Goal: Obtain resource: Obtain resource

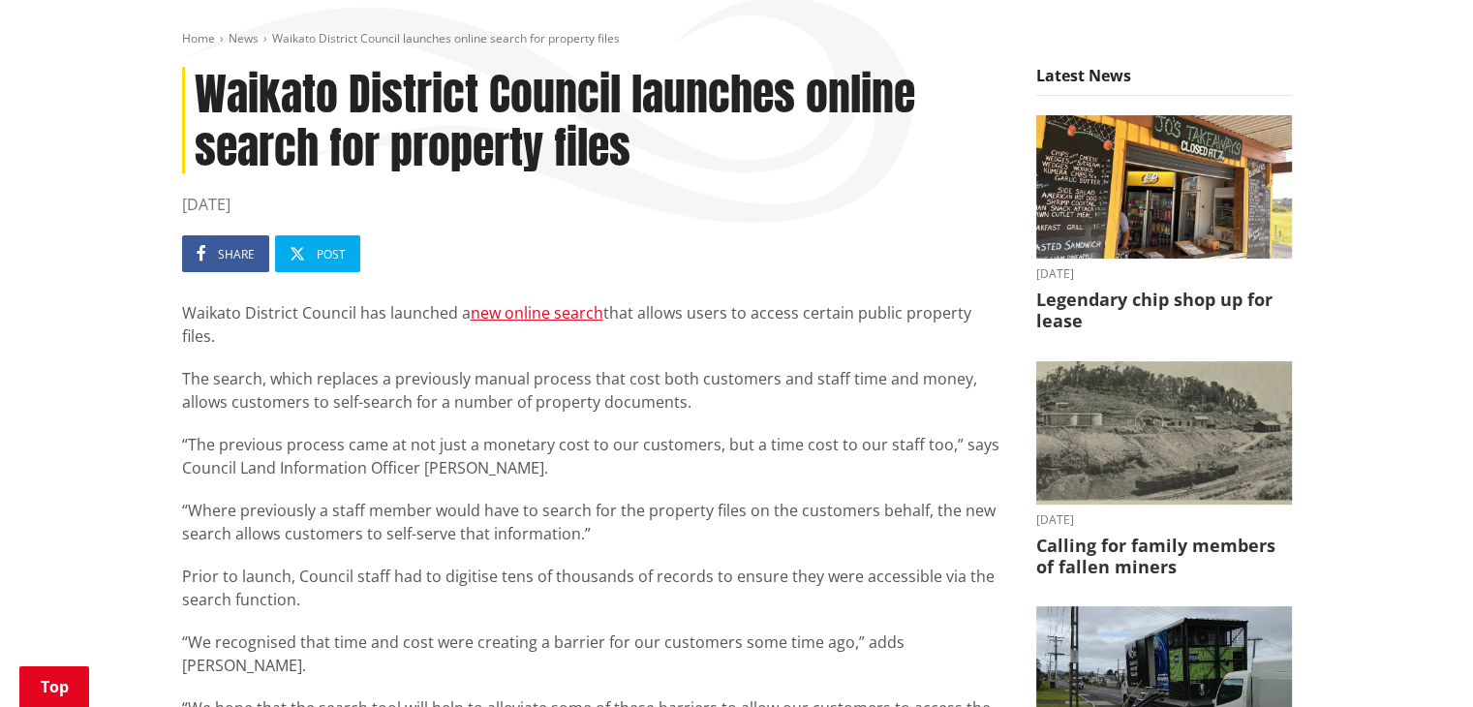
scroll to position [278, 0]
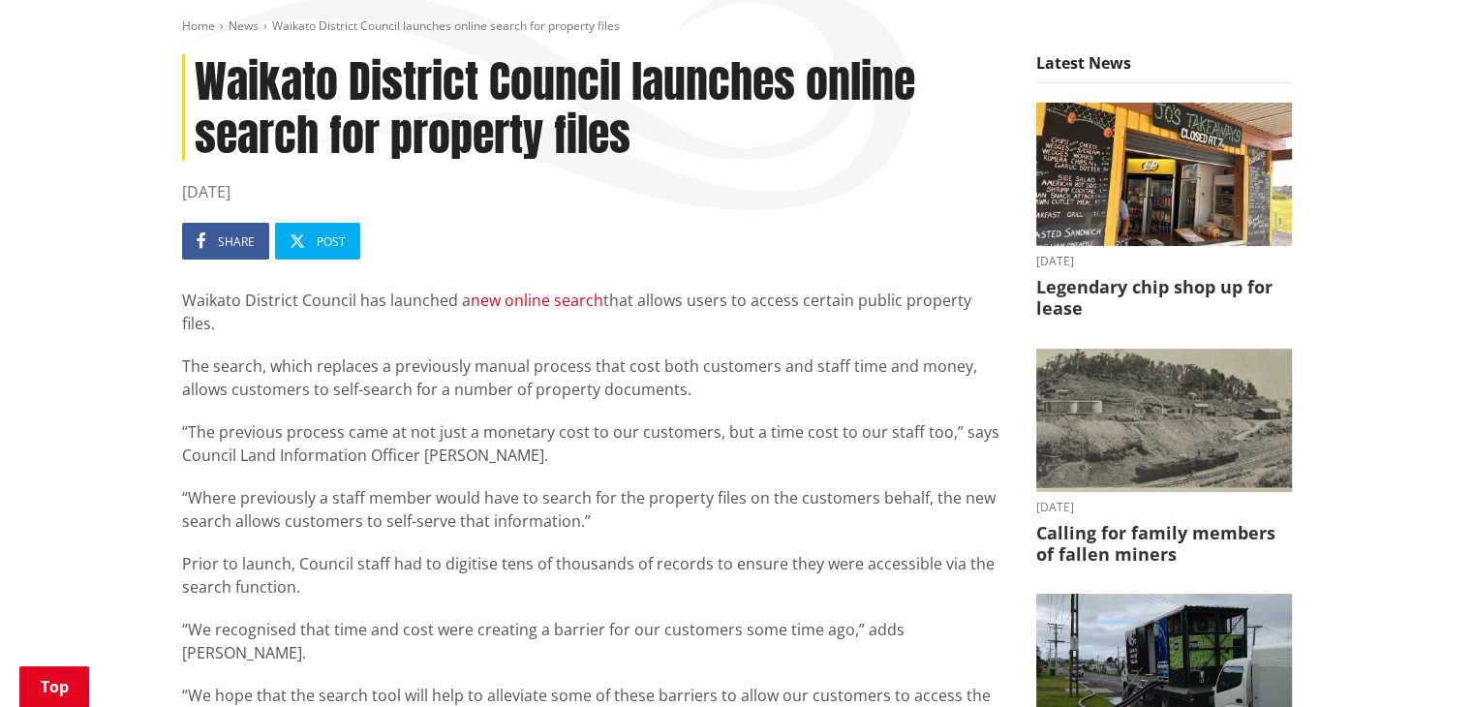
click at [568, 300] on link "new online search" at bounding box center [537, 299] width 133 height 21
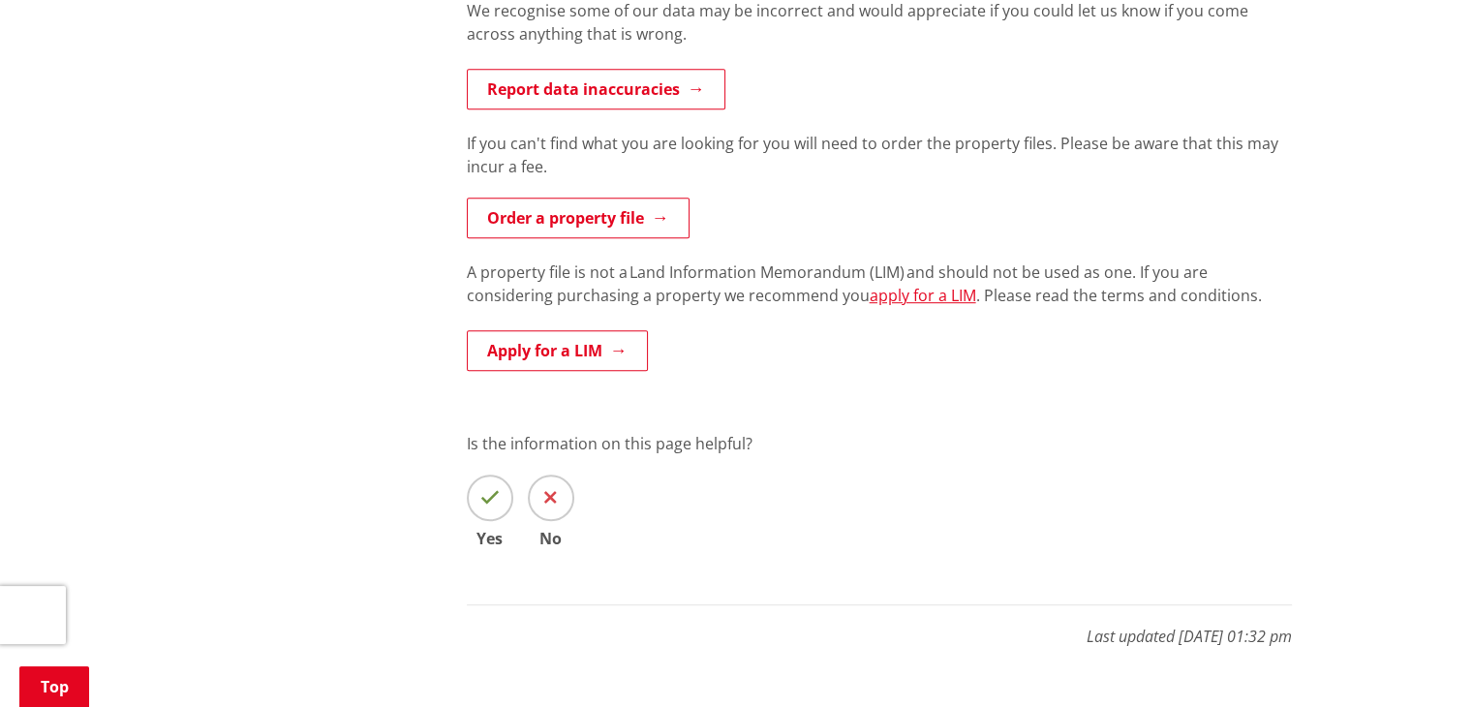
scroll to position [990, 0]
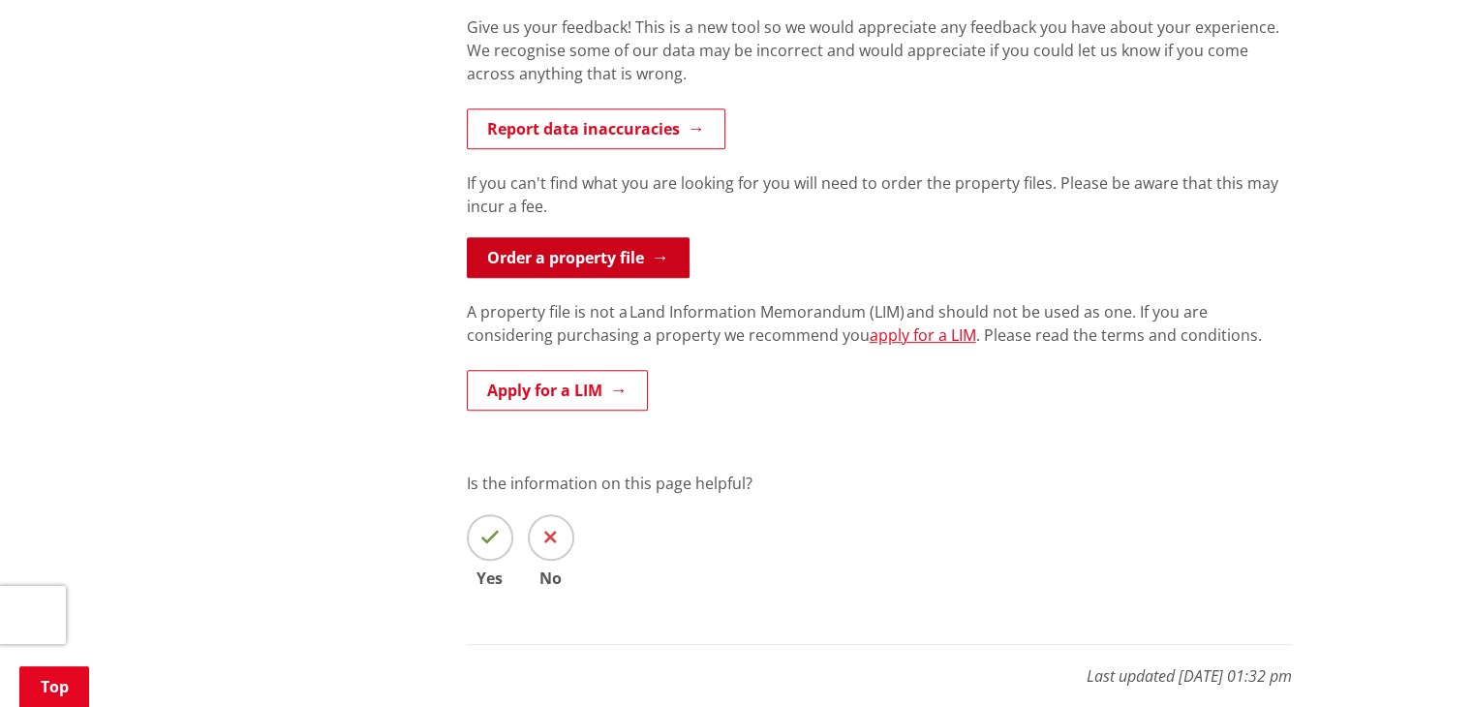
click at [650, 274] on link "Order a property file" at bounding box center [578, 257] width 223 height 41
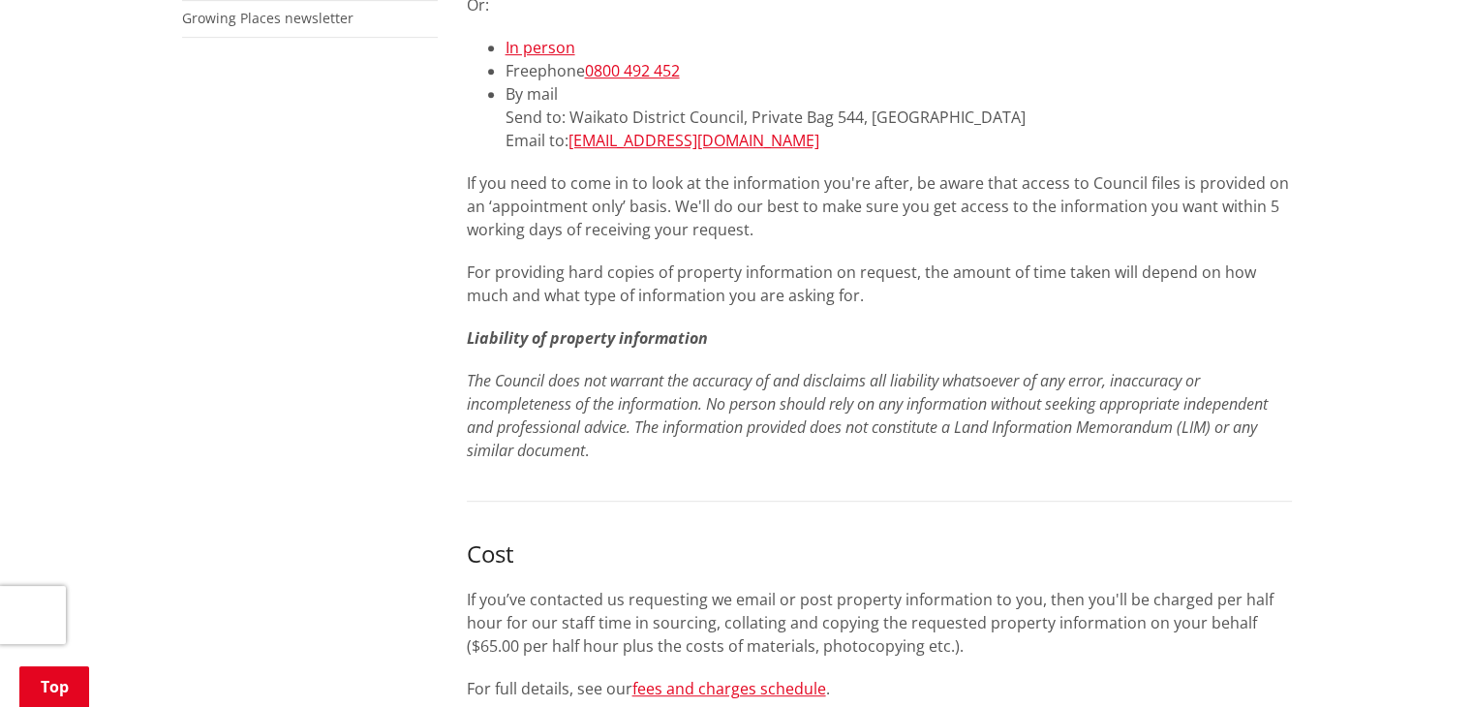
scroll to position [824, 0]
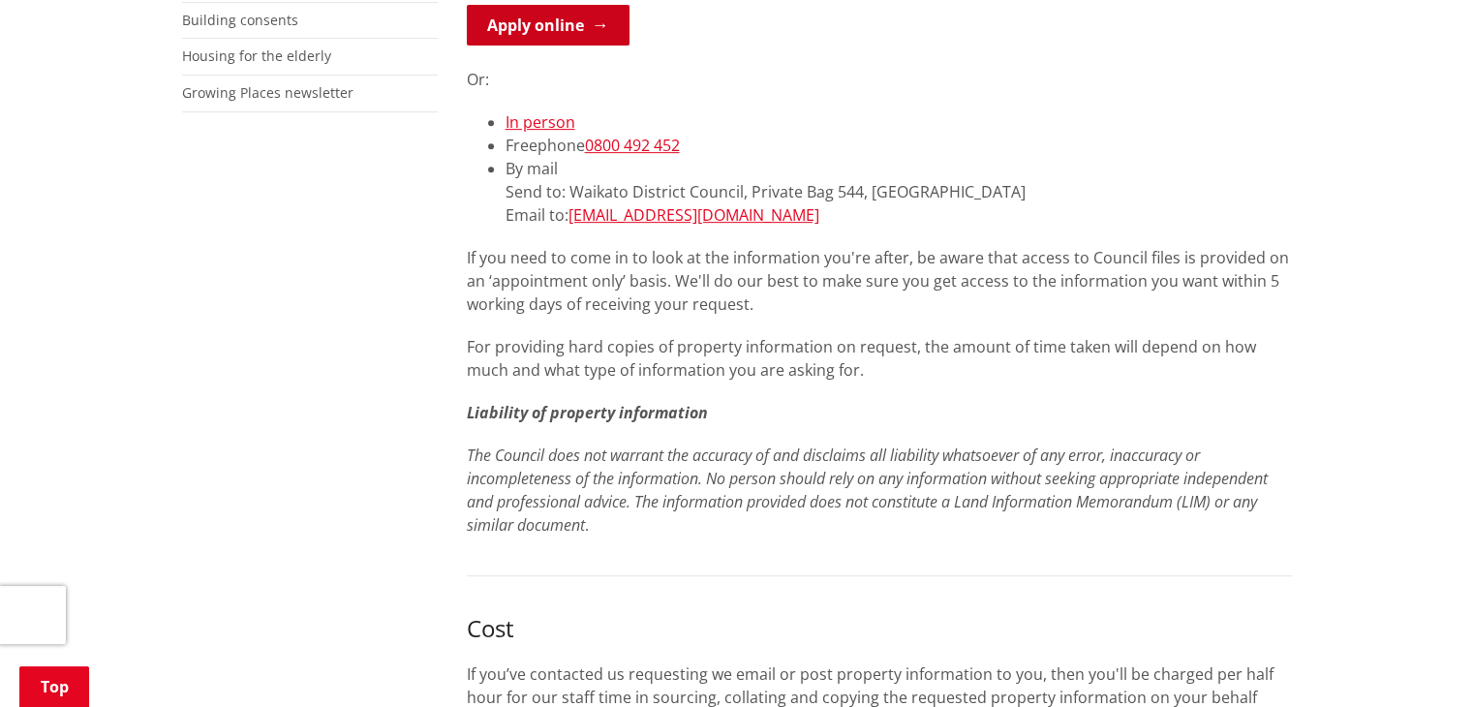
click at [601, 35] on link "Apply online" at bounding box center [548, 25] width 163 height 41
